Goal: Task Accomplishment & Management: Use online tool/utility

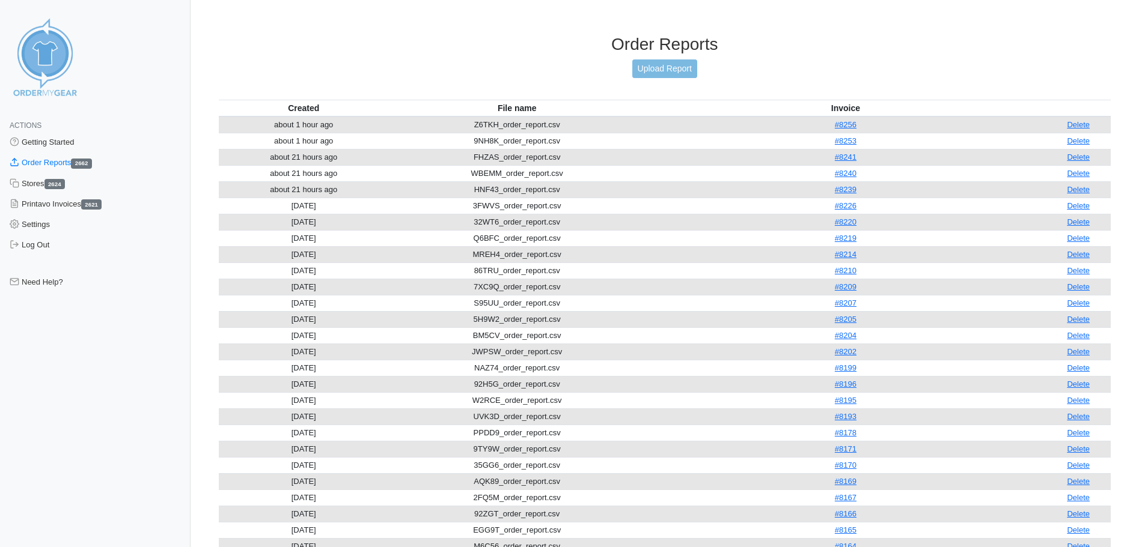
click at [895, 499] on td "#8167" at bounding box center [845, 498] width 401 height 16
click at [666, 74] on link "Upload Report" at bounding box center [664, 68] width 65 height 19
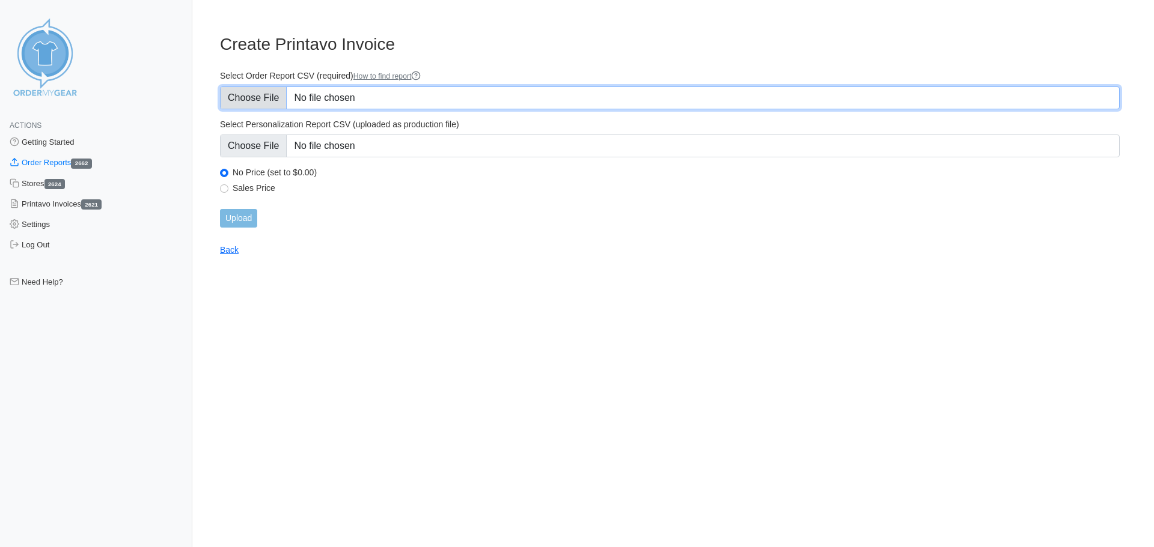
click at [342, 97] on input "Select Order Report CSV (required) How to find report" at bounding box center [669, 98] width 899 height 23
type input "C:\fakepath\25MAK_order_report.csv"
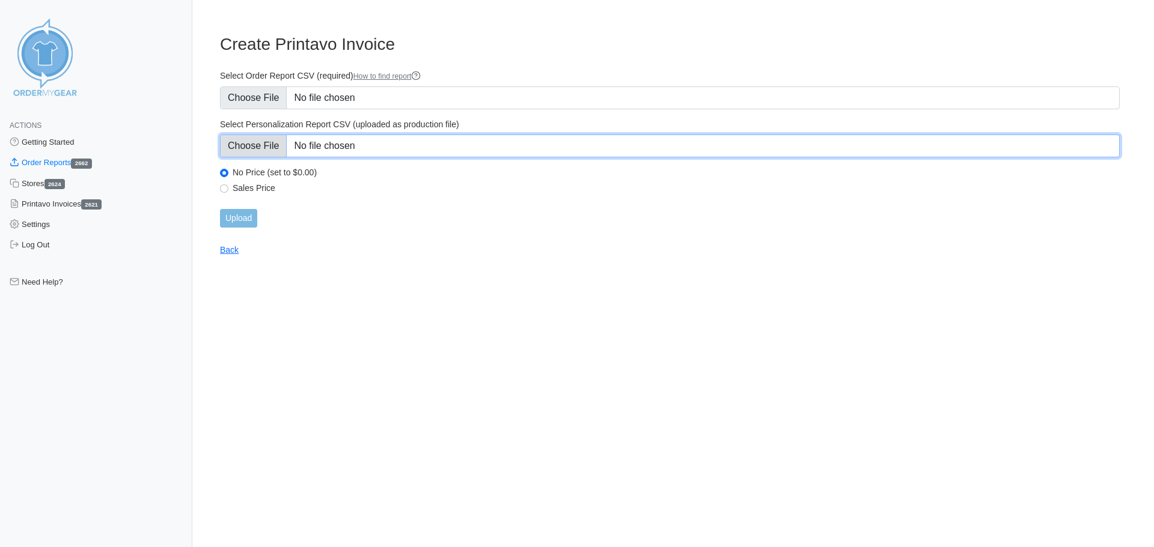
click at [405, 139] on input "Select Personalization Report CSV (uploaded as production file)" at bounding box center [669, 146] width 899 height 23
type input "C:\fakepath\25MAK_personalization_report.csv"
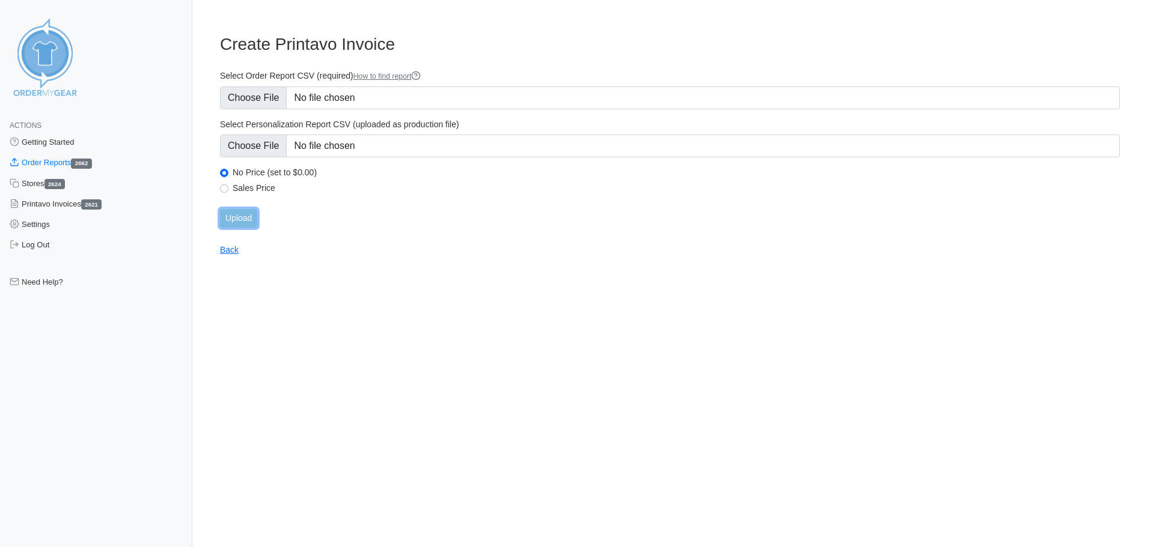
click at [245, 219] on input "Upload" at bounding box center [238, 218] width 37 height 19
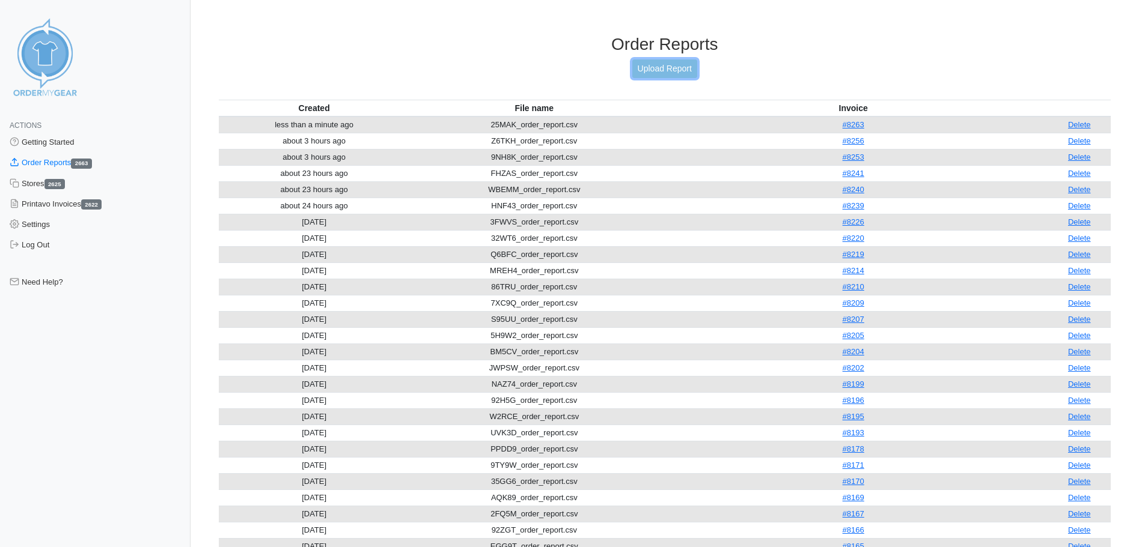
click at [654, 65] on link "Upload Report" at bounding box center [664, 68] width 65 height 19
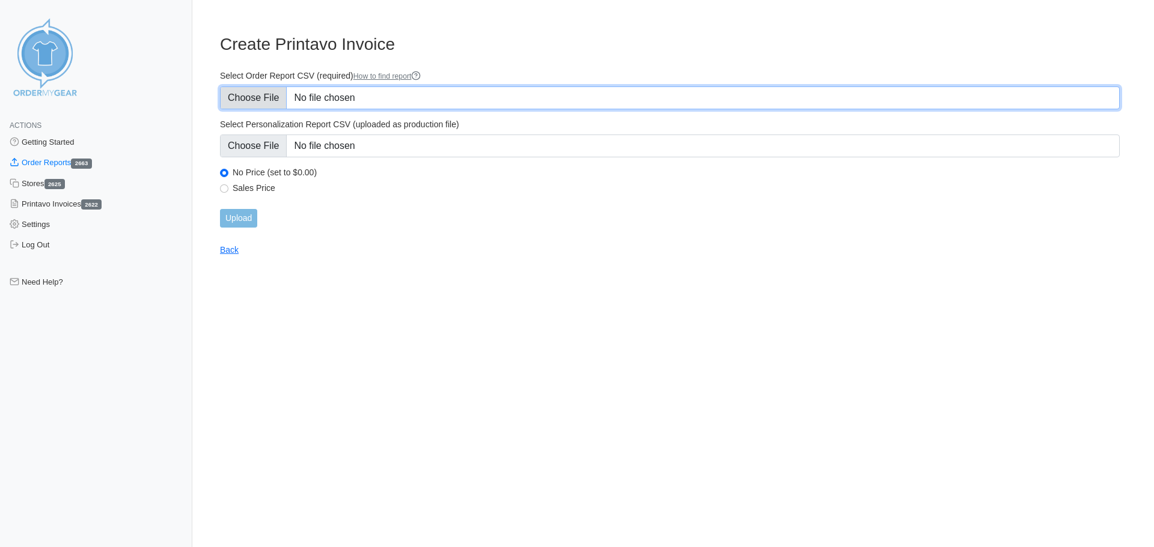
click at [327, 96] on input "Select Order Report CSV (required) How to find report" at bounding box center [669, 98] width 899 height 23
type input "C:\fakepath\7SYUU_order_report.csv"
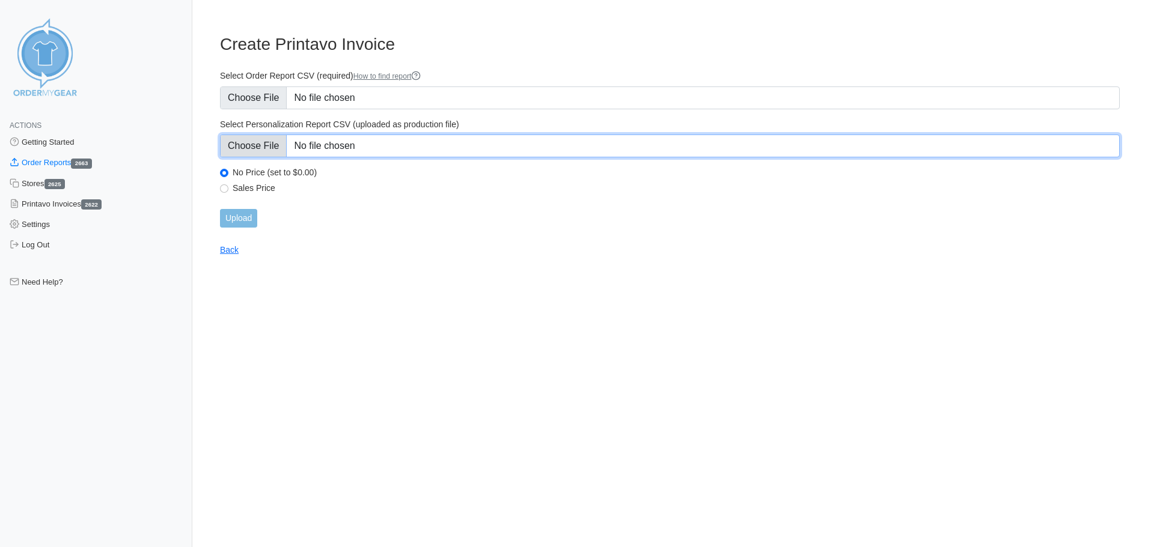
click at [464, 152] on input "Select Personalization Report CSV (uploaded as production file)" at bounding box center [669, 146] width 899 height 23
type input "C:\fakepath\7SYUU_personalization_report.csv"
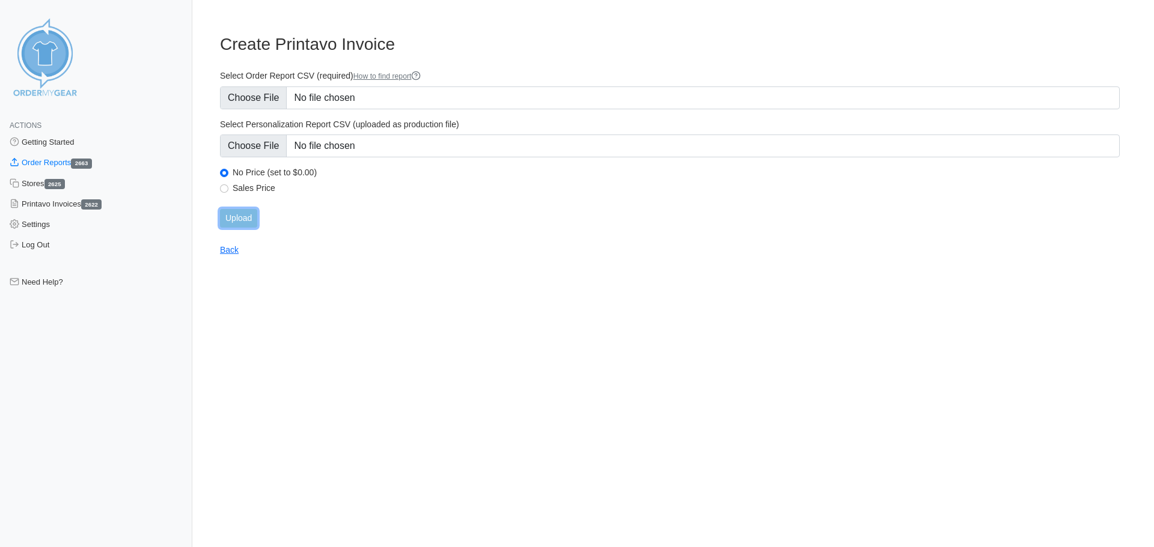
click at [230, 223] on input "Upload" at bounding box center [238, 218] width 37 height 19
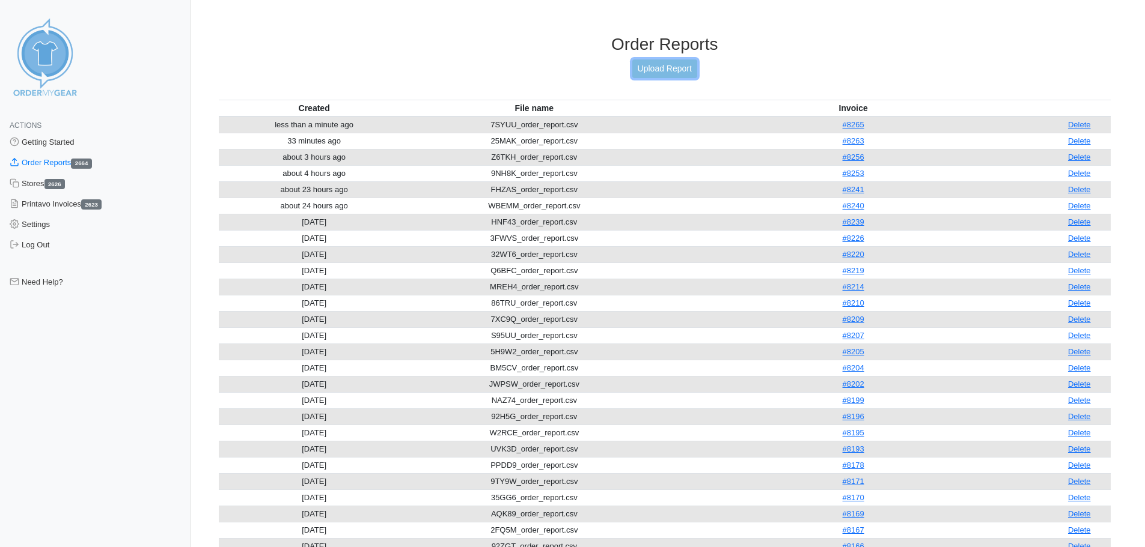
click at [659, 65] on link "Upload Report" at bounding box center [664, 68] width 65 height 19
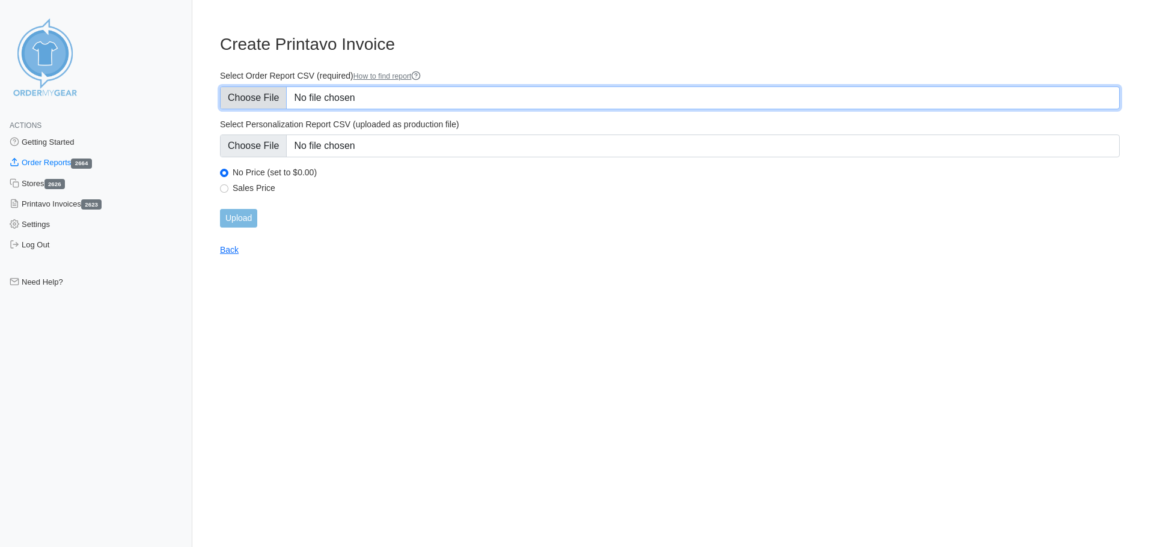
click at [445, 94] on input "Select Order Report CSV (required) How to find report" at bounding box center [669, 98] width 899 height 23
type input "C:\fakepath\WYT3M_order_report.csv"
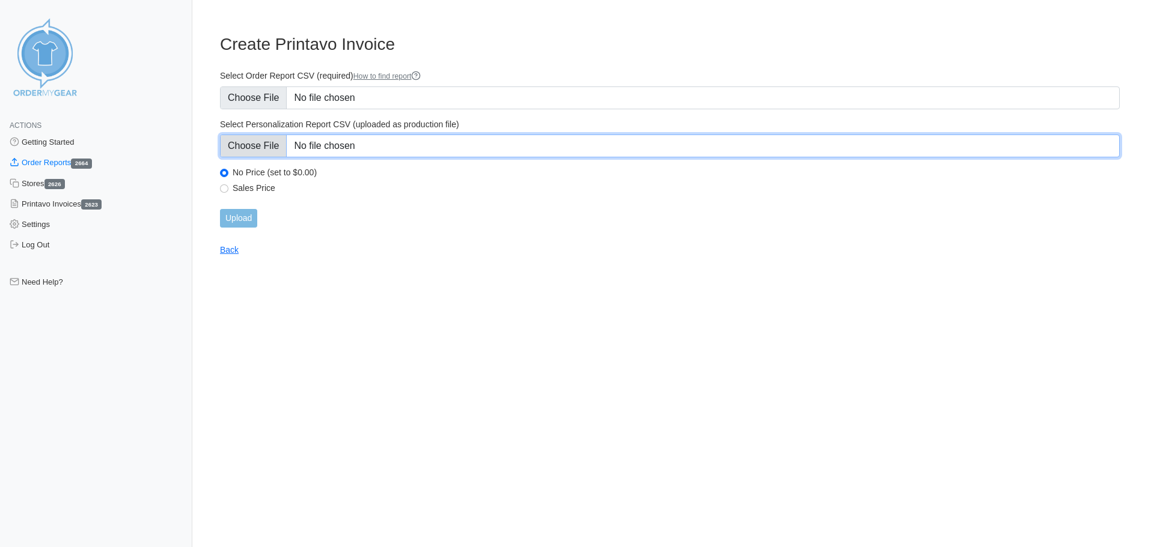
click at [473, 151] on input "Select Personalization Report CSV (uploaded as production file)" at bounding box center [669, 146] width 899 height 23
type input "C:\fakepath\WYT3M_personalization_report.csv"
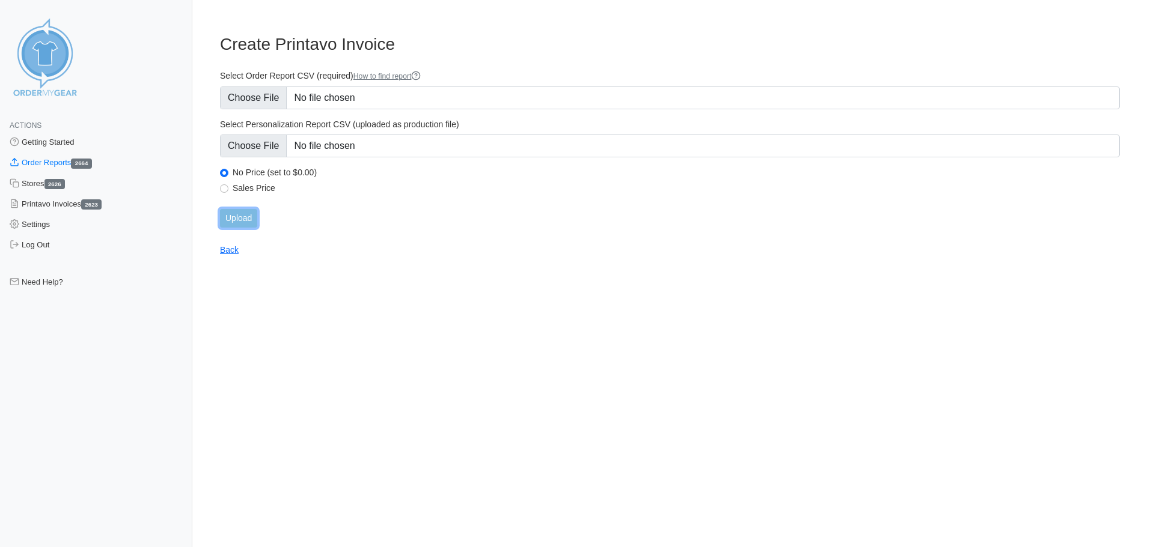
click at [249, 221] on input "Upload" at bounding box center [238, 218] width 37 height 19
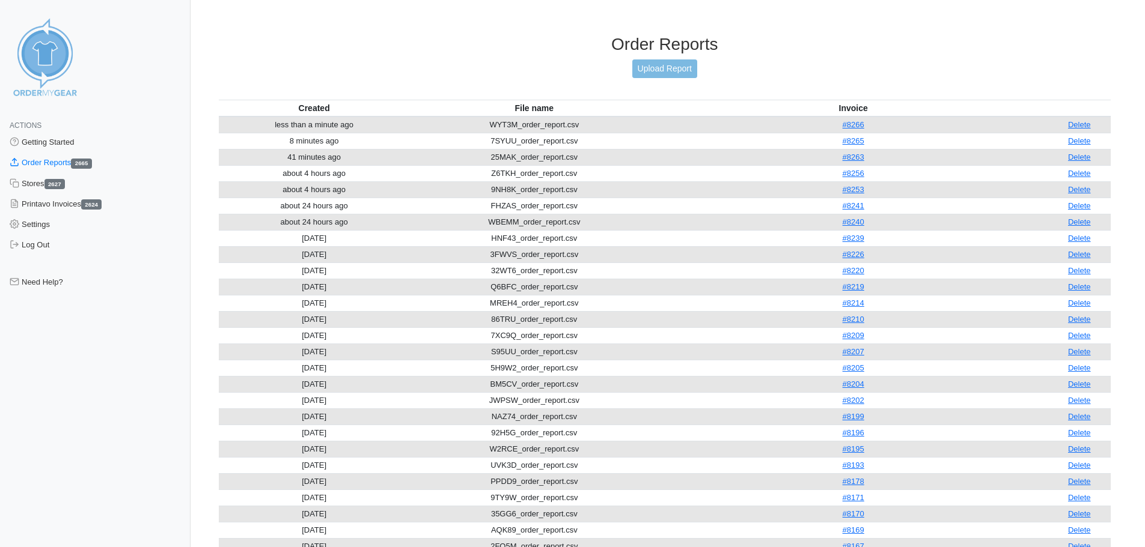
click at [661, 65] on link "Upload Report" at bounding box center [664, 68] width 65 height 19
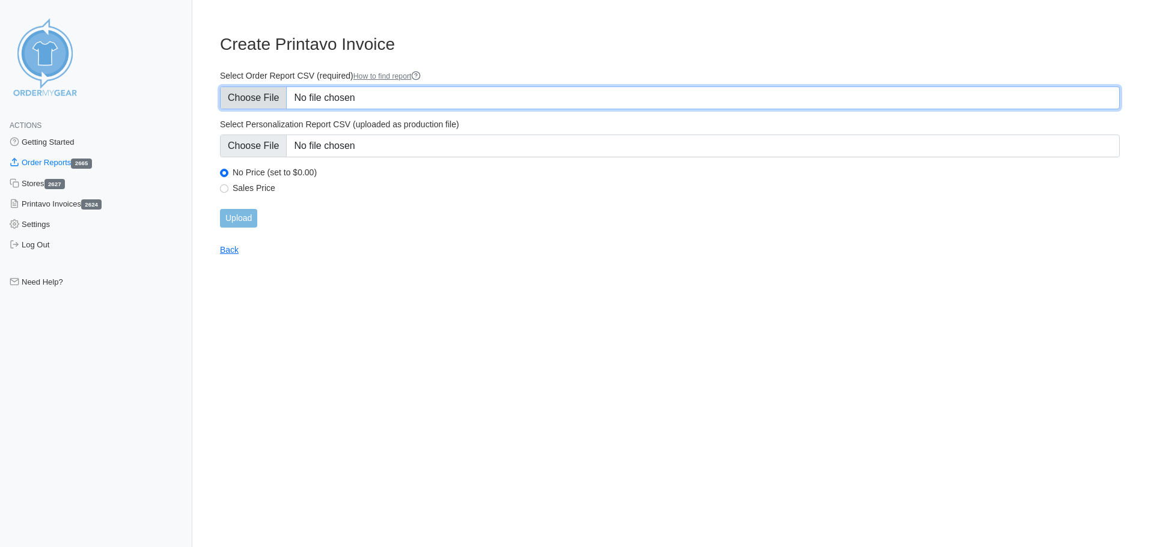
click at [403, 93] on input "Select Order Report CSV (required) How to find report" at bounding box center [669, 98] width 899 height 23
type input "C:\fakepath\4BEXM_order_report.csv"
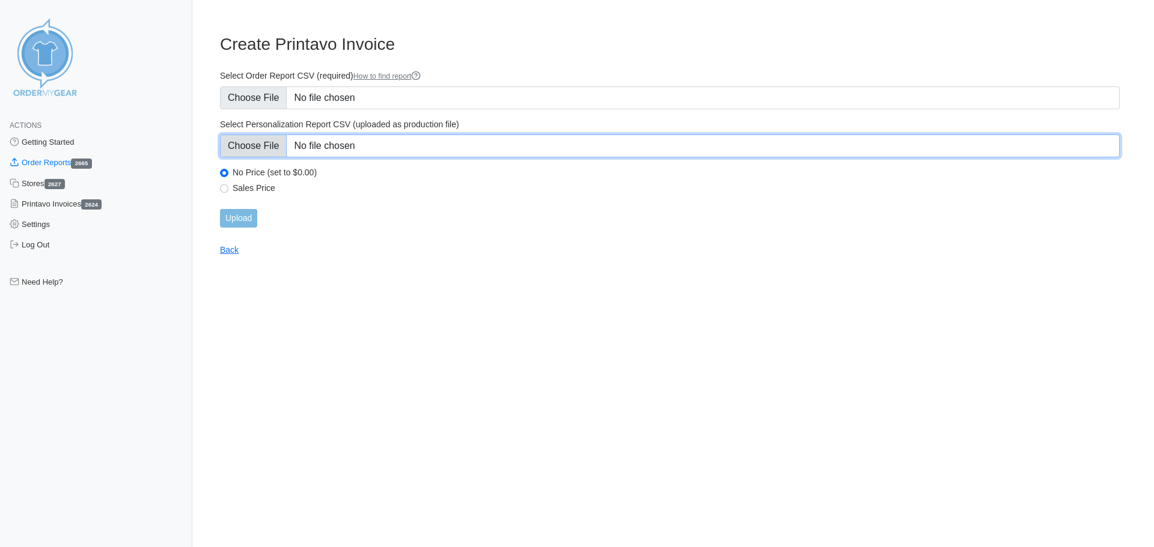
click at [412, 146] on input "Select Personalization Report CSV (uploaded as production file)" at bounding box center [669, 146] width 899 height 23
type input "C:\fakepath\4BEXM_personalization_report.csv"
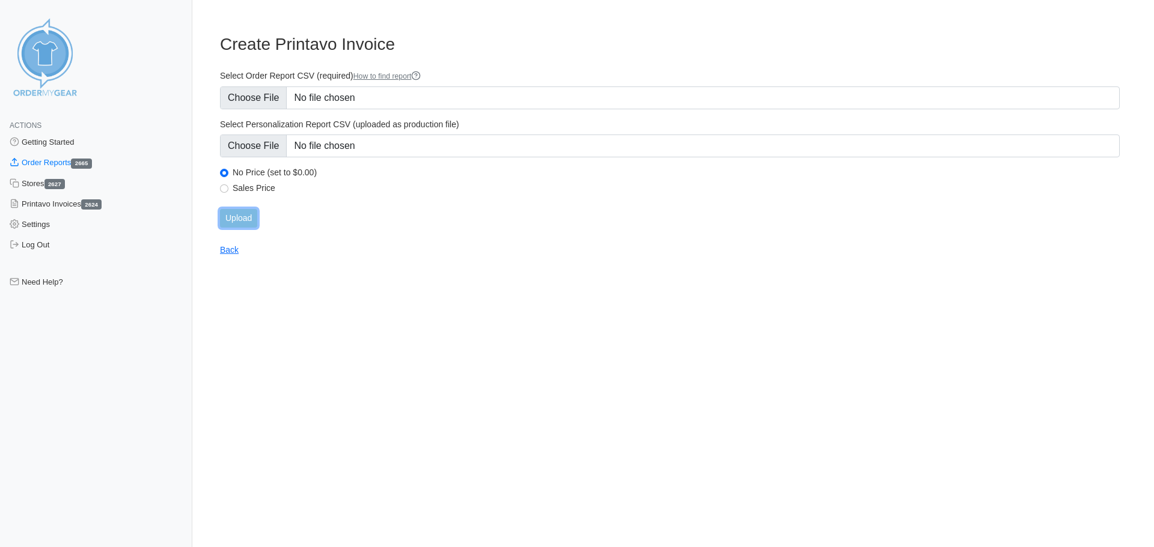
click at [235, 213] on input "Upload" at bounding box center [238, 218] width 37 height 19
